Goal: Task Accomplishment & Management: Complete application form

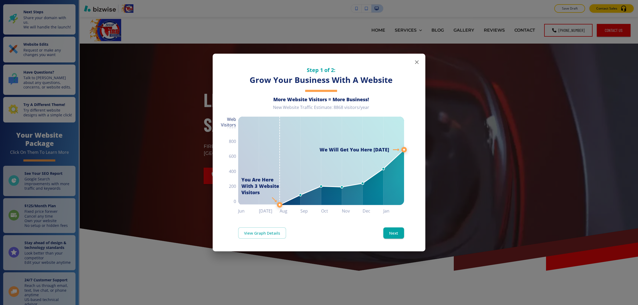
click at [419, 62] on icon "button" at bounding box center [416, 62] width 6 height 6
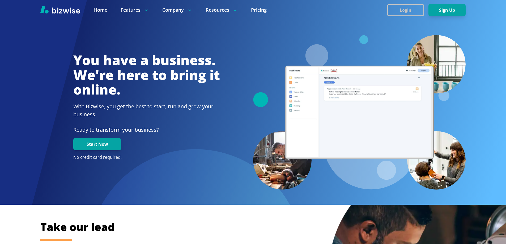
click at [409, 14] on button "Login" at bounding box center [405, 10] width 37 height 12
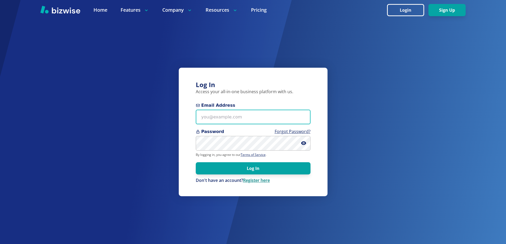
type input "knightjl7+1@msn.com"
click at [260, 181] on link "Register here" at bounding box center [256, 181] width 27 height 6
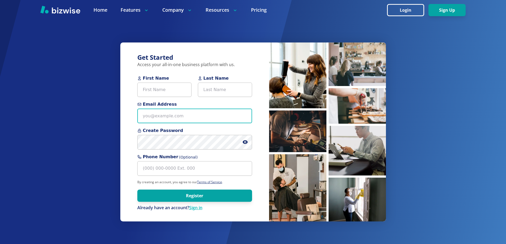
click at [202, 114] on input "Email Address" at bounding box center [194, 116] width 115 height 15
paste input "asapfiresprinklerprotection@gmail.com"
type input "asapfiresprinklerprotection@gmail.com"
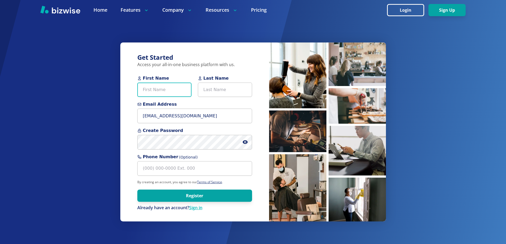
click at [176, 93] on input "First Name" at bounding box center [164, 90] width 54 height 15
paste input "Dennis Lyones"
click at [164, 90] on input "Dennis Lyones" at bounding box center [164, 90] width 54 height 15
type input "Dennis"
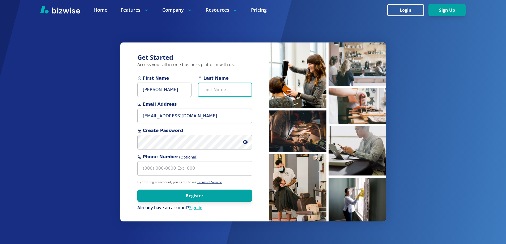
paste input "Lyones"
click at [218, 88] on input "Last Name" at bounding box center [225, 90] width 54 height 15
type input "Lyones"
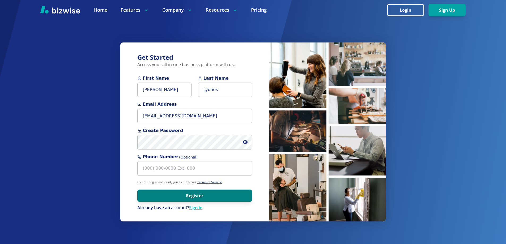
click at [152, 193] on button "Register" at bounding box center [194, 196] width 115 height 12
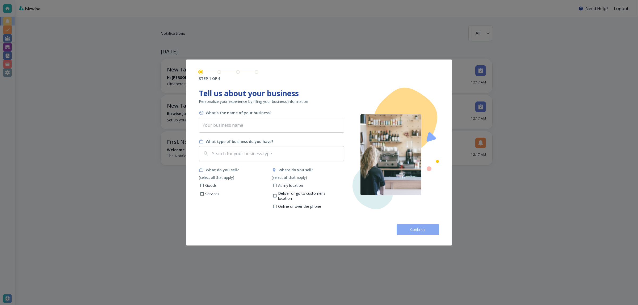
click at [430, 233] on button "Continue" at bounding box center [417, 229] width 43 height 11
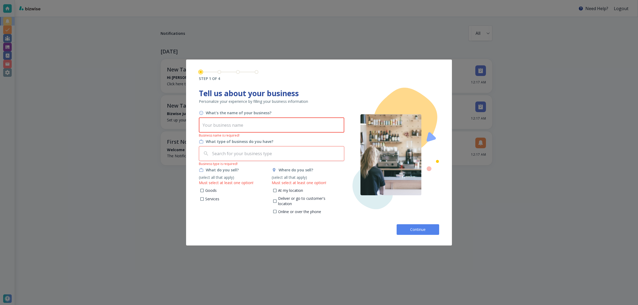
click at [241, 126] on input "text" at bounding box center [271, 125] width 145 height 15
paste input "ASAP Fire Sprinkler Protection"
type input "ASAP Fire Sprinkler Protection"
click at [253, 158] on input "text" at bounding box center [276, 154] width 131 height 10
click at [594, 196] on div at bounding box center [319, 152] width 638 height 305
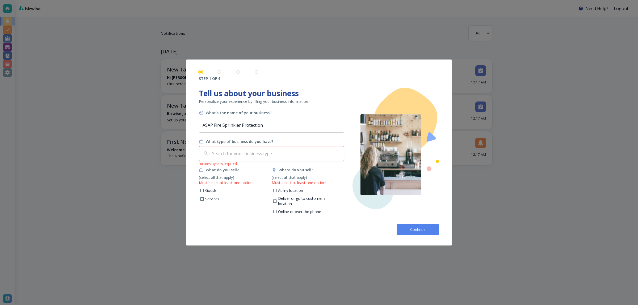
click at [504, 153] on div at bounding box center [319, 152] width 638 height 305
click at [230, 156] on input "text" at bounding box center [276, 154] width 131 height 10
click at [252, 149] on input "fire" at bounding box center [272, 154] width 123 height 10
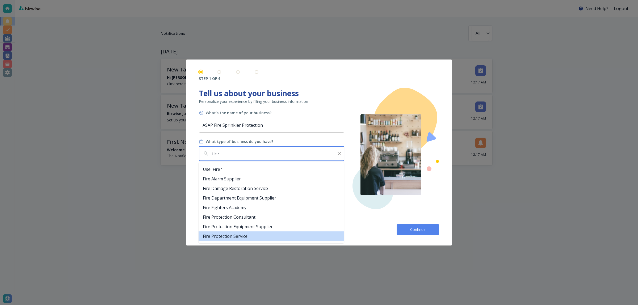
click at [242, 233] on li "Fire Protection Service" at bounding box center [270, 236] width 145 height 10
type input "Fire Protection Service"
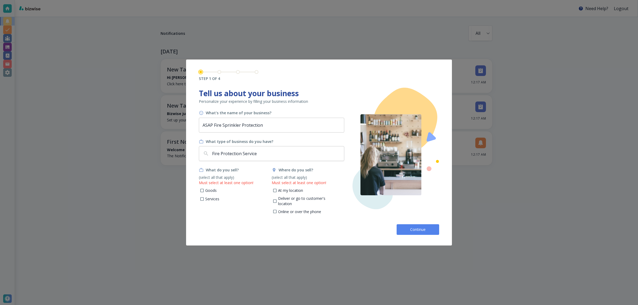
click at [215, 198] on p "Services" at bounding box center [212, 198] width 14 height 5
click at [204, 198] on input "Services" at bounding box center [202, 200] width 5 height 5
checkbox input "true"
click at [294, 190] on p "At my location" at bounding box center [290, 190] width 25 height 5
click at [277, 190] on input "At my location" at bounding box center [274, 191] width 5 height 5
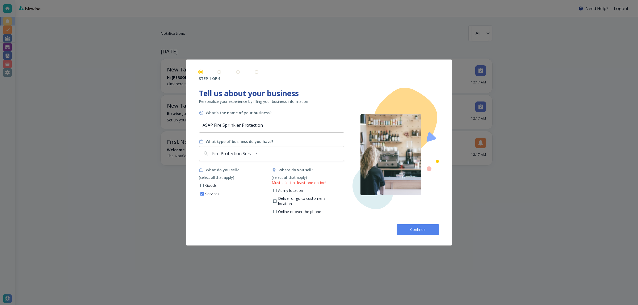
checkbox input "true"
click at [422, 231] on span "Continue" at bounding box center [417, 229] width 17 height 5
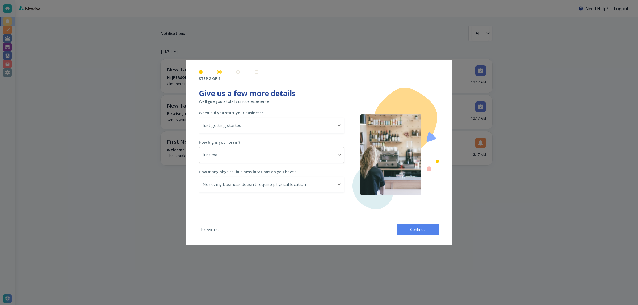
click at [424, 231] on span "Continue" at bounding box center [417, 229] width 17 height 5
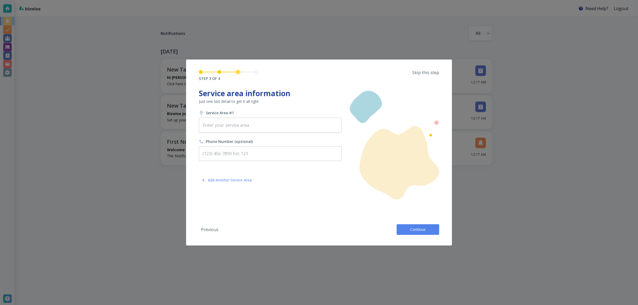
click at [425, 231] on span "Continue" at bounding box center [417, 229] width 17 height 5
click at [425, 231] on div "Previous Continue" at bounding box center [319, 227] width 240 height 15
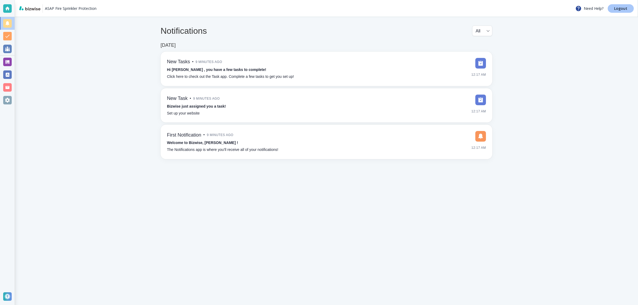
click at [617, 11] on link "Logout" at bounding box center [620, 8] width 26 height 9
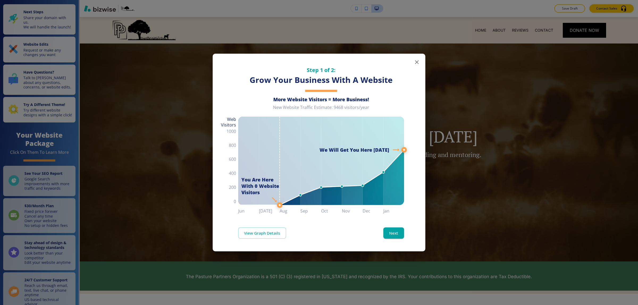
click at [416, 61] on icon "button" at bounding box center [416, 62] width 6 height 6
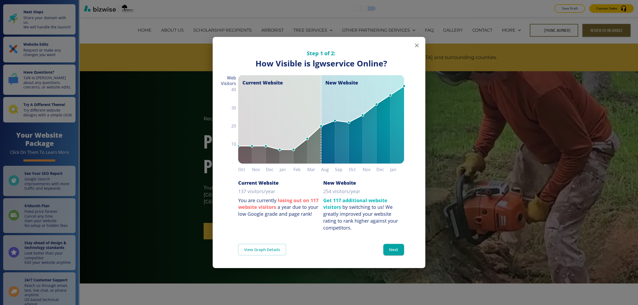
click at [419, 47] on icon "button" at bounding box center [416, 45] width 6 height 6
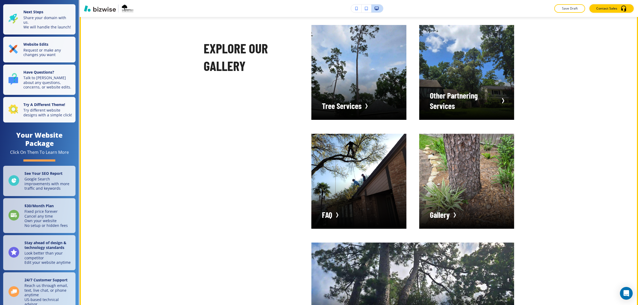
scroll to position [1229, 0]
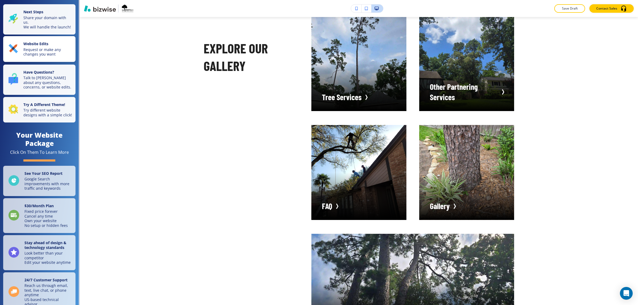
click at [37, 46] on strong "Website Edits" at bounding box center [35, 43] width 25 height 5
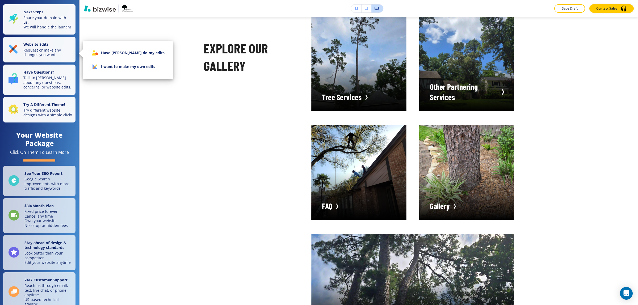
click at [98, 67] on icon at bounding box center [99, 62] width 25 height 23
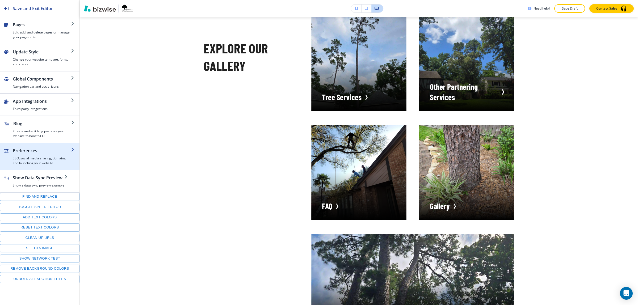
click at [33, 159] on h4 "SEO, social media sharing, domains, and launching your website." at bounding box center [42, 161] width 58 height 10
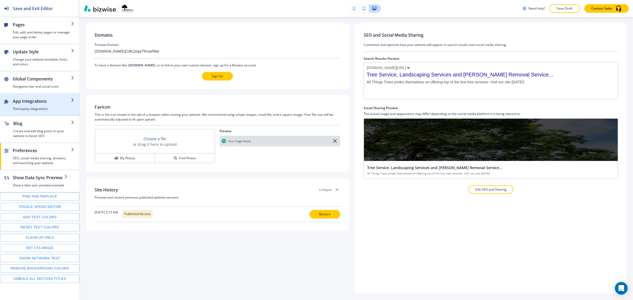
click at [28, 113] on div "button" at bounding box center [39, 113] width 79 height 4
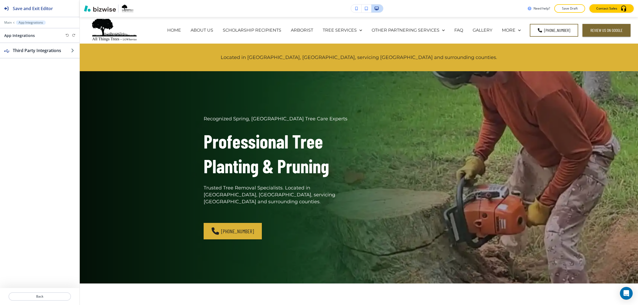
click at [40, 81] on div "Third Party Integrations" at bounding box center [39, 165] width 79 height 245
click at [8, 23] on p "Main" at bounding box center [7, 23] width 7 height 4
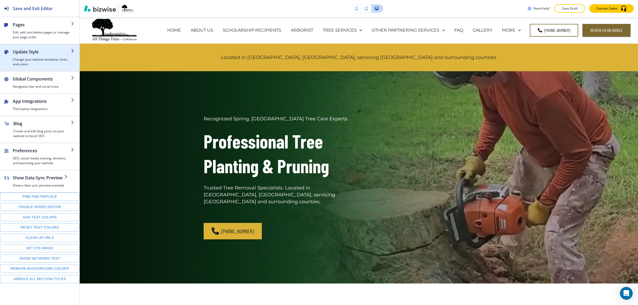
click at [29, 59] on h4 "Change your website template, fonts, and colors" at bounding box center [42, 62] width 58 height 10
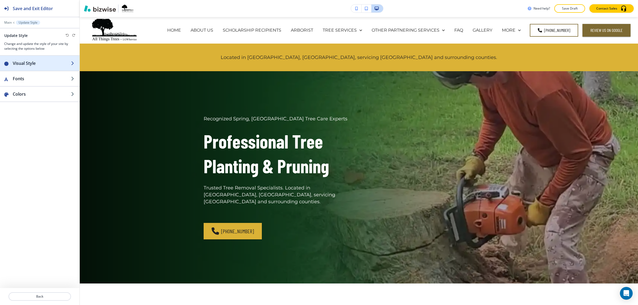
click at [29, 58] on div "button" at bounding box center [39, 58] width 79 height 4
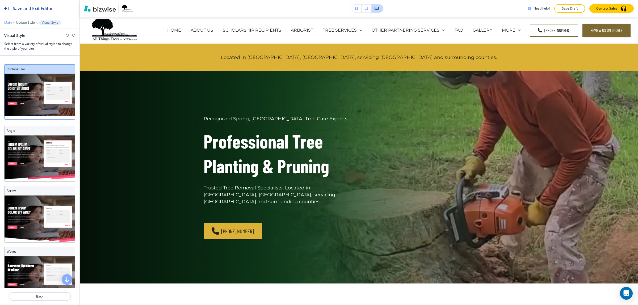
click at [10, 23] on p "Main" at bounding box center [7, 23] width 7 height 4
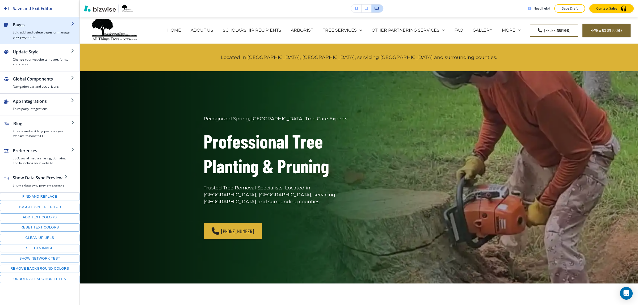
click at [29, 37] on h4 "Edit, add, and delete pages or manage your page order" at bounding box center [42, 35] width 58 height 10
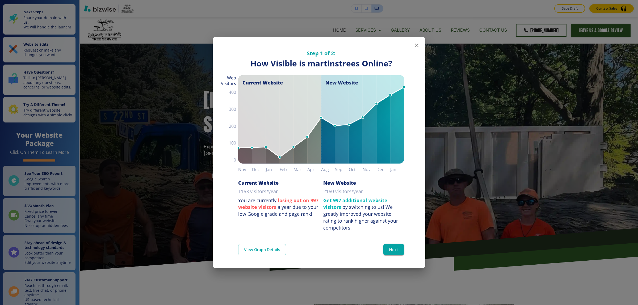
click at [421, 48] on button "button" at bounding box center [416, 45] width 11 height 11
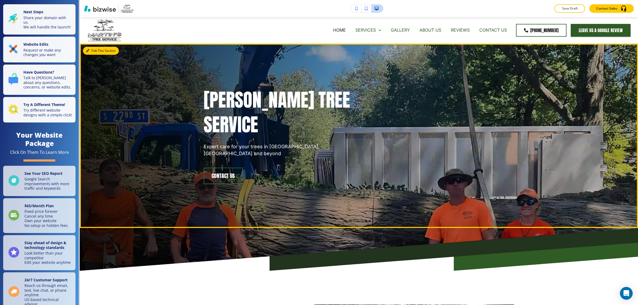
click at [96, 48] on button "Edit This Section" at bounding box center [101, 51] width 36 height 8
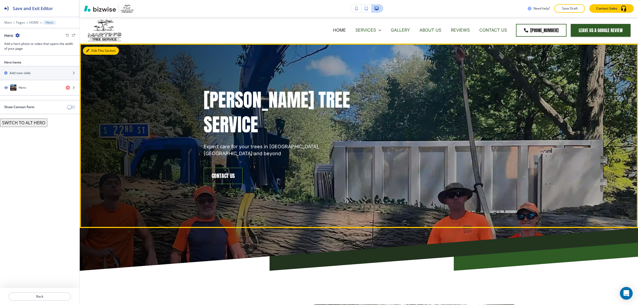
scroll to position [27, 0]
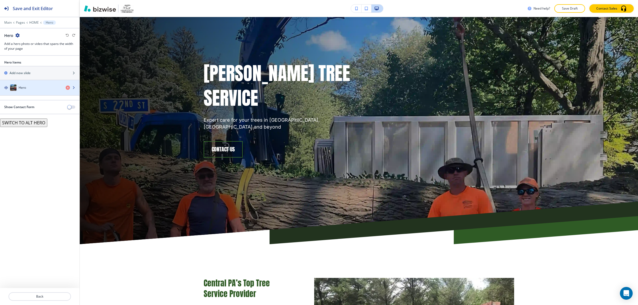
click at [30, 88] on div "Hero" at bounding box center [30, 87] width 61 height 6
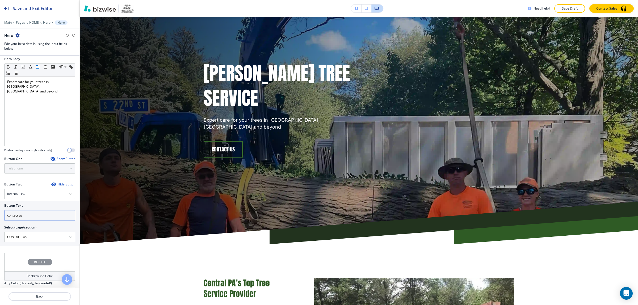
scroll to position [151, 0]
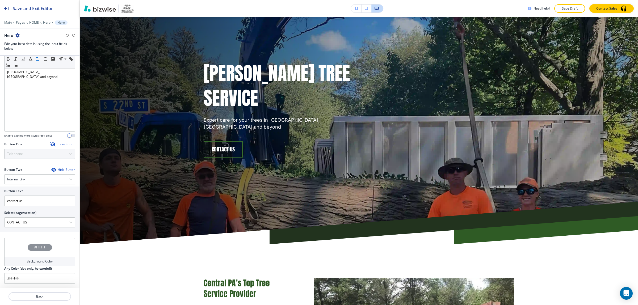
click at [43, 262] on h4 "Background Color" at bounding box center [40, 261] width 27 height 5
type input "#a25252"
click at [24, 251] on div at bounding box center [25, 253] width 36 height 29
type input "#a25252"
type input "#dbbfbf"
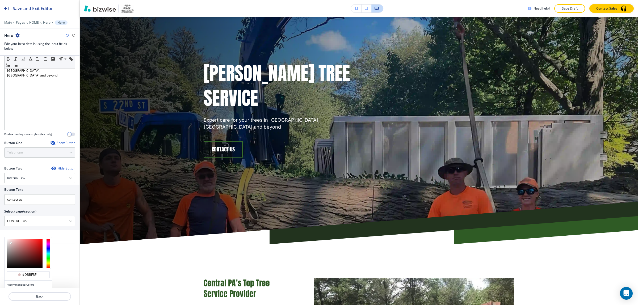
click at [11, 245] on div at bounding box center [25, 253] width 36 height 29
type input "#dbbfbf"
type input "#dbc1c1"
click at [11, 244] on div at bounding box center [11, 243] width 1 height 1
type input "#dbc1c1"
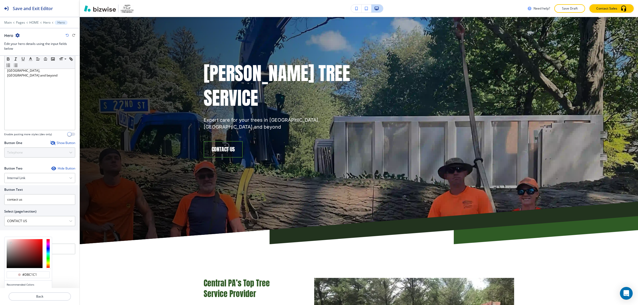
type input "#ddd2d2"
click at [9, 244] on div at bounding box center [25, 253] width 36 height 29
type input "#ddd2d2"
click at [62, 246] on div "Media Crop My Photos Find Photos Hero Title Small Normal Large Huge Martin's Tr…" at bounding box center [39, 172] width 79 height 232
click at [62, 246] on div "#DDD2D2" at bounding box center [39, 247] width 71 height 19
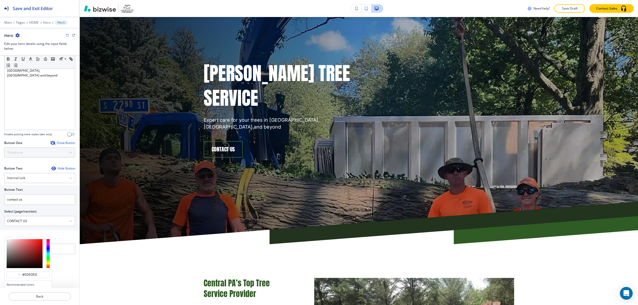
drag, startPoint x: 8, startPoint y: 245, endPoint x: 28, endPoint y: 265, distance: 28.6
click at [28, 265] on div at bounding box center [25, 253] width 36 height 29
type input "#260f0f"
click at [28, 265] on div at bounding box center [25, 253] width 36 height 29
type input "#260f0f"
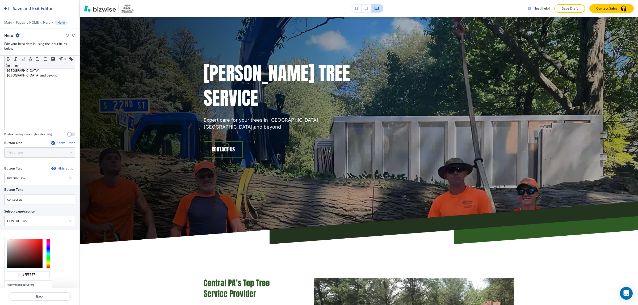
drag, startPoint x: 27, startPoint y: 265, endPoint x: 7, endPoint y: 241, distance: 30.4
click at [7, 244] on div at bounding box center [25, 253] width 36 height 29
type input "#f9f6f6"
click at [7, 241] on div at bounding box center [25, 253] width 36 height 29
type input "#f9f6f6"
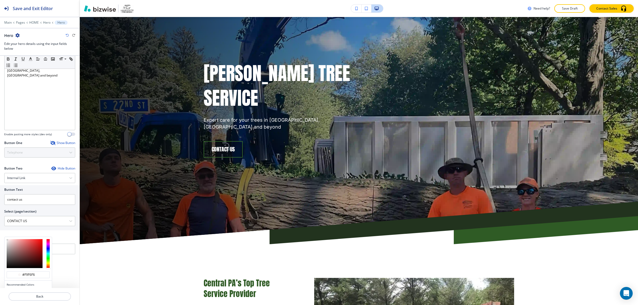
click at [7, 240] on div at bounding box center [7, 239] width 1 height 1
type input "#f9f9f9"
drag, startPoint x: 7, startPoint y: 241, endPoint x: 5, endPoint y: 242, distance: 2.8
click at [6, 241] on div at bounding box center [28, 253] width 47 height 33
click at [5, 242] on div at bounding box center [28, 253] width 47 height 33
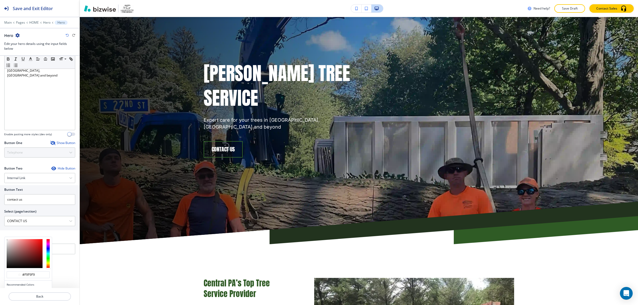
click at [71, 266] on div "Media Crop My Photos Find Photos Hero Title Small Normal Large Huge Martin's Tr…" at bounding box center [39, 172] width 79 height 232
type input "#f9f9f9"
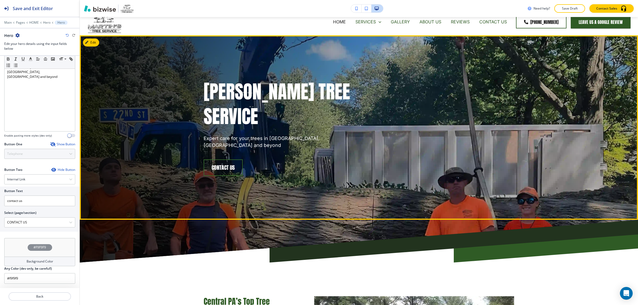
scroll to position [0, 0]
